Goal: Manage account settings

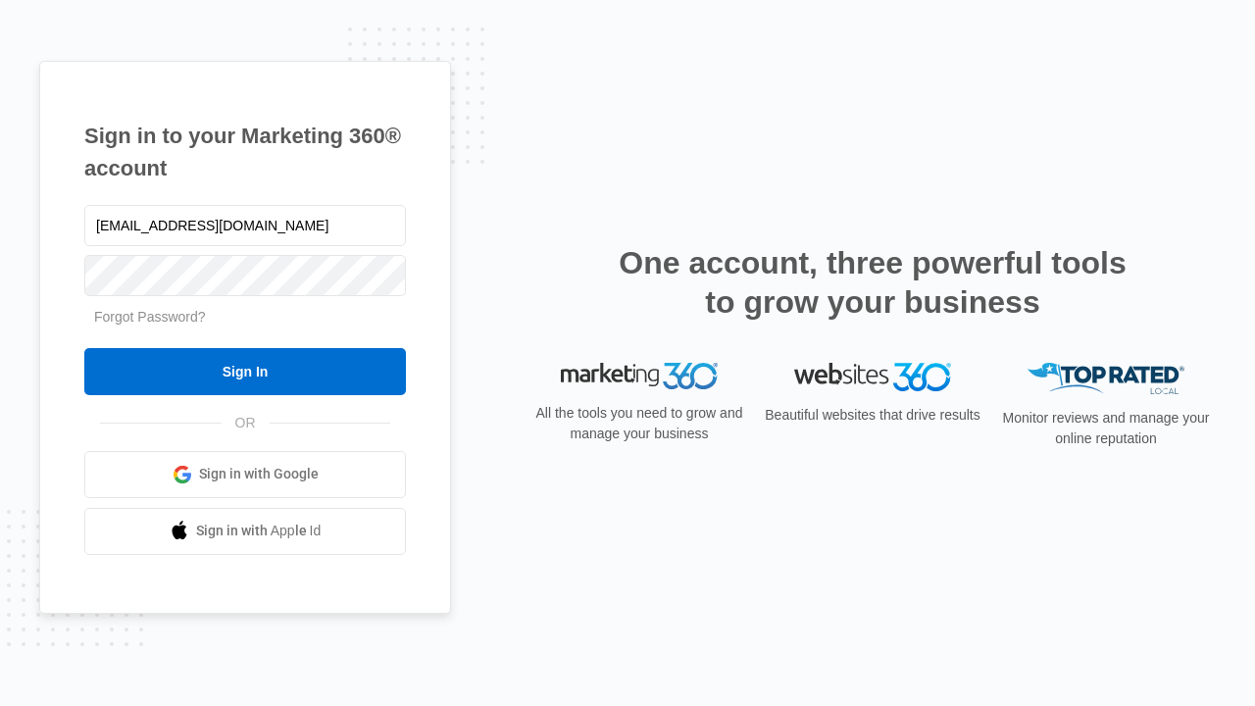
type input "[EMAIL_ADDRESS][DOMAIN_NAME]"
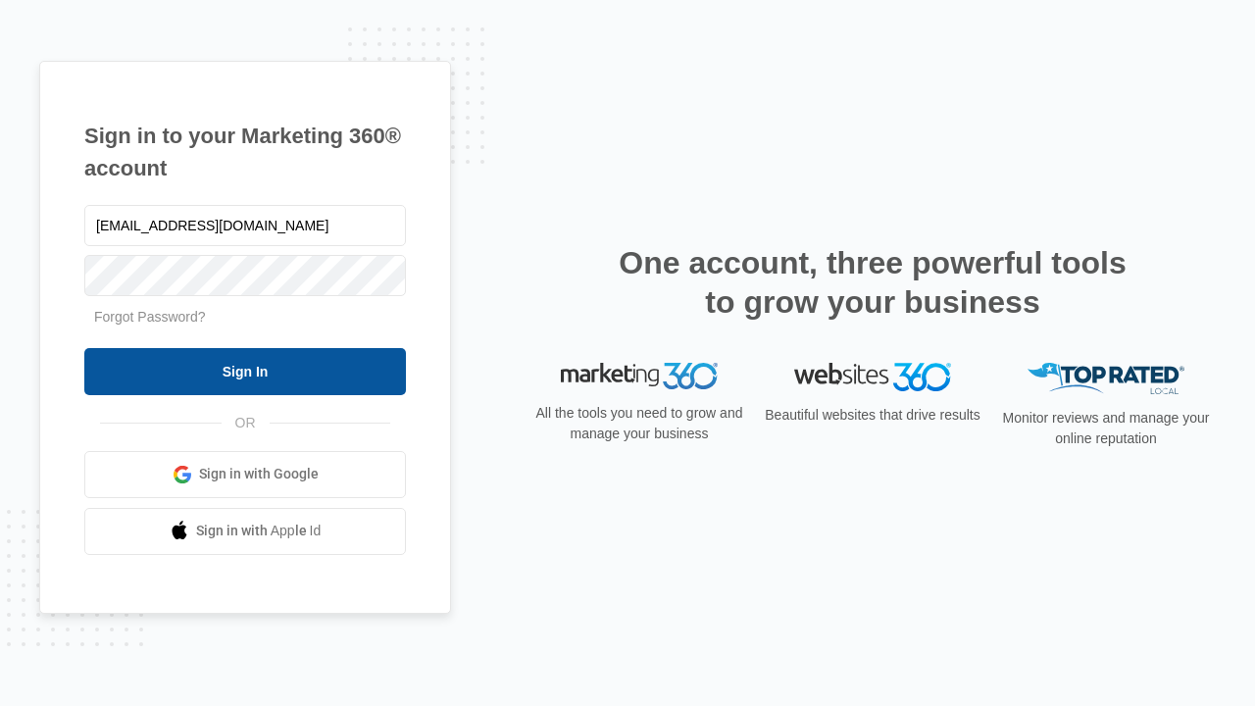
click at [245, 371] on input "Sign In" at bounding box center [245, 371] width 322 height 47
